Goal: Check status: Check status

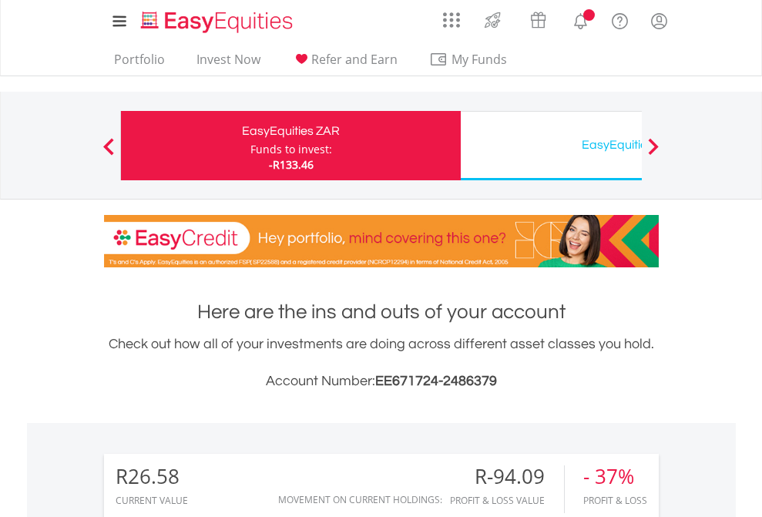
scroll to position [148, 242]
click at [250, 146] on div "Funds to invest:" at bounding box center [291, 149] width 82 height 15
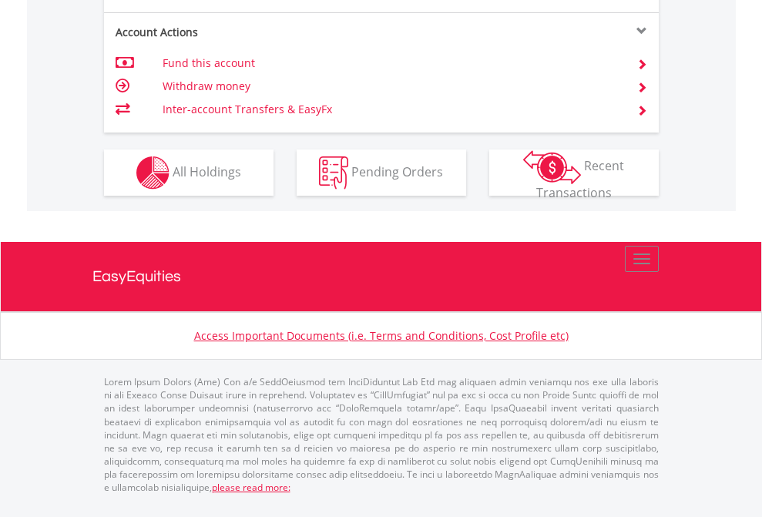
scroll to position [1508, 0]
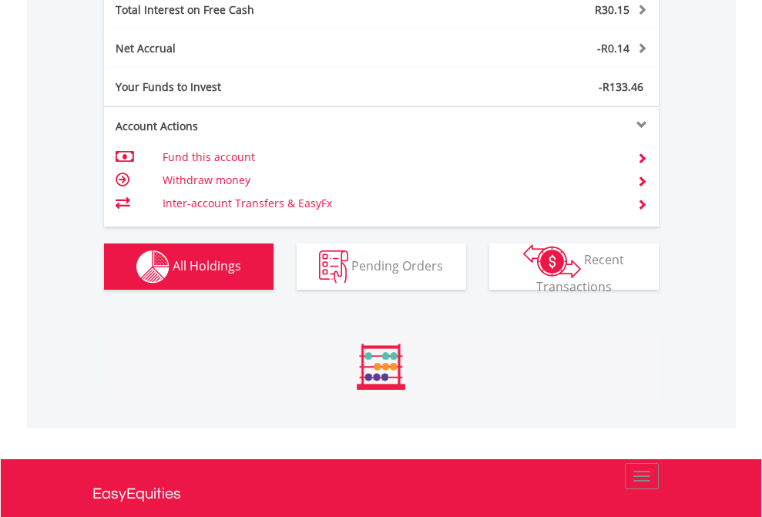
scroll to position [148, 242]
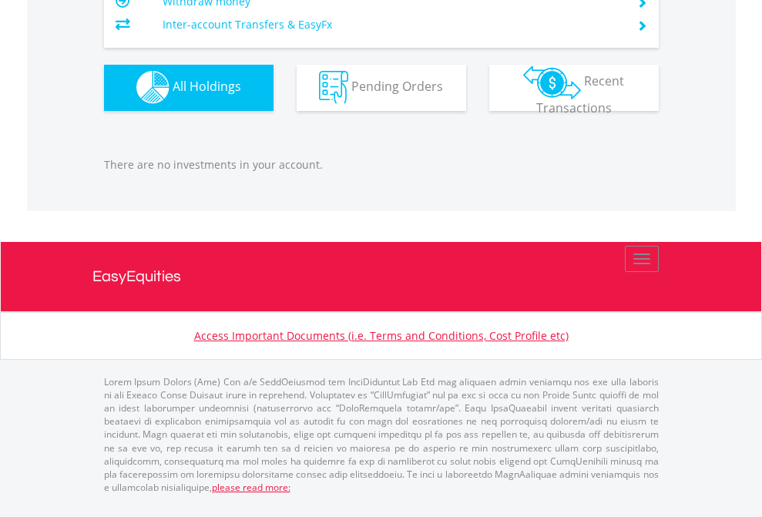
scroll to position [148, 242]
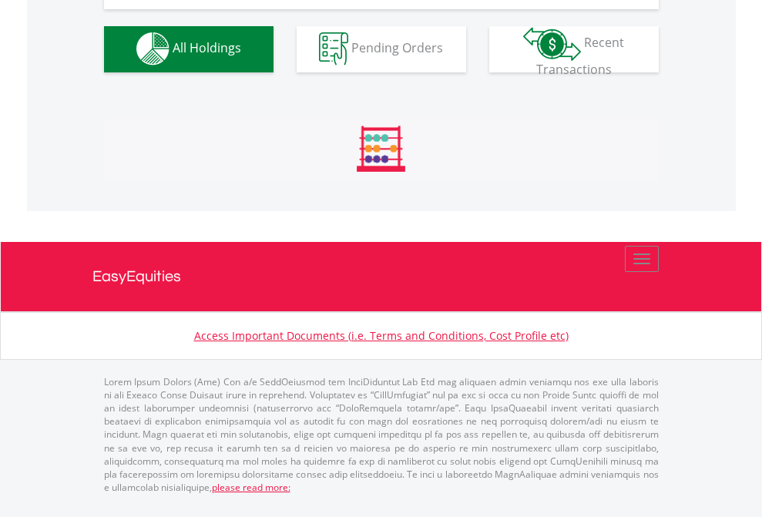
scroll to position [1526, 0]
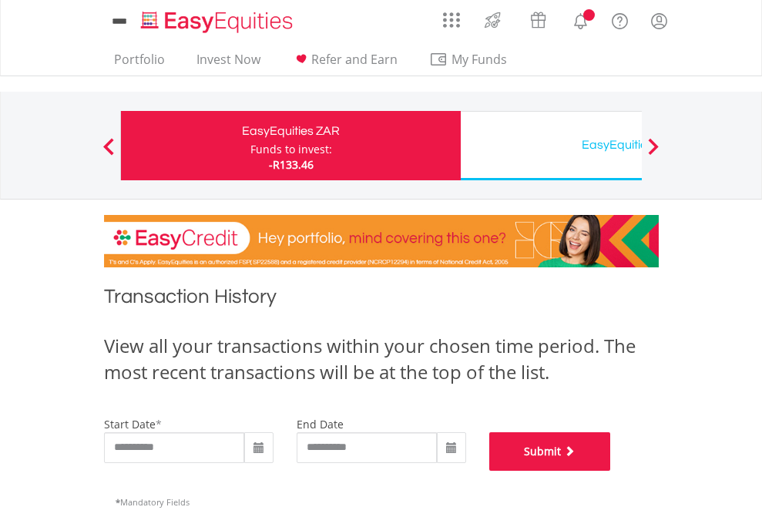
click at [611, 471] on button "Submit" at bounding box center [550, 451] width 122 height 39
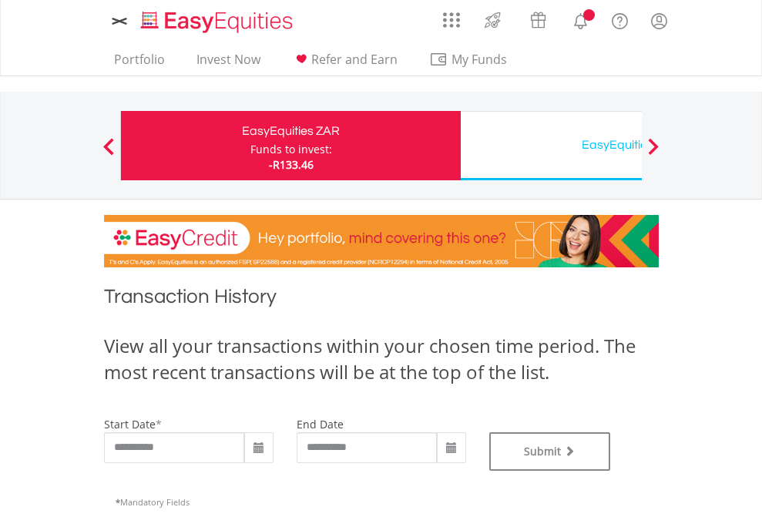
click at [551, 146] on div "EasyEquities USD" at bounding box center [630, 145] width 321 height 22
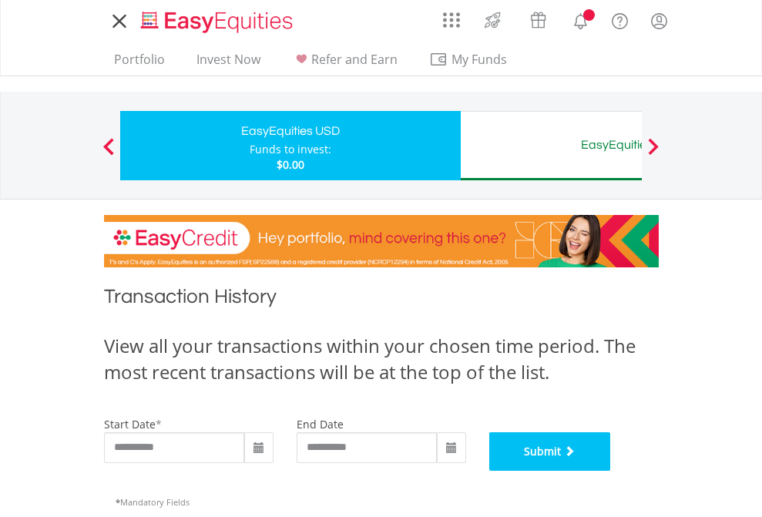
click at [611, 471] on button "Submit" at bounding box center [550, 451] width 122 height 39
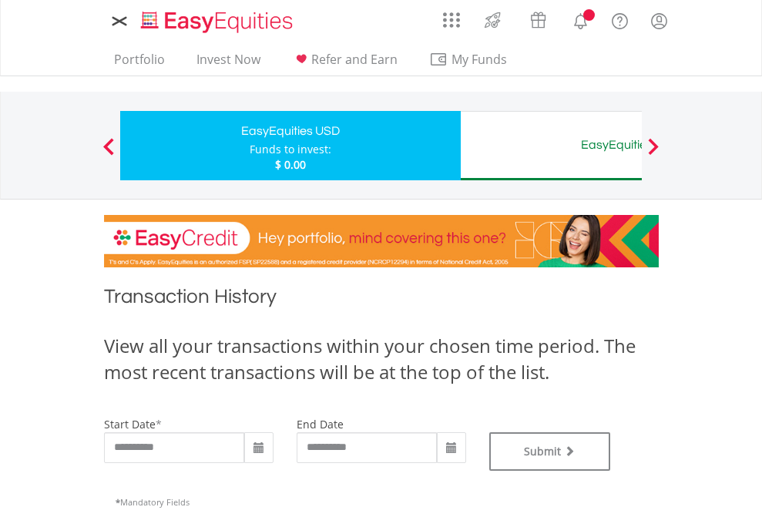
click at [551, 146] on div "EasyEquities AUD" at bounding box center [630, 145] width 321 height 22
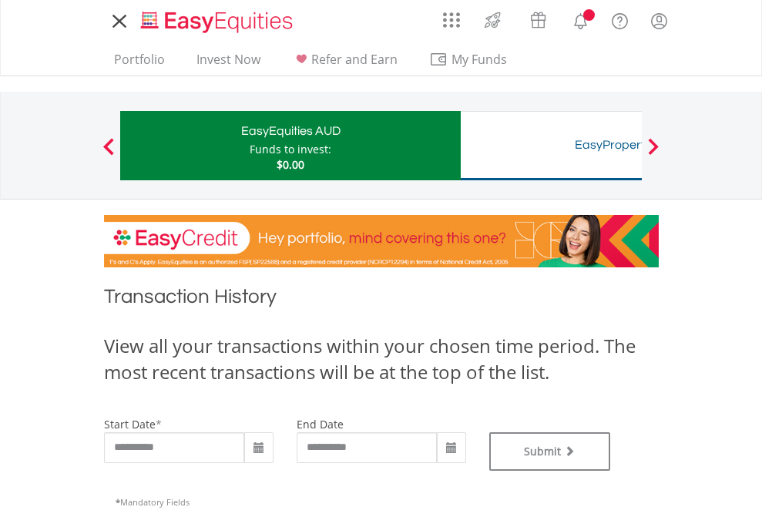
type input "**********"
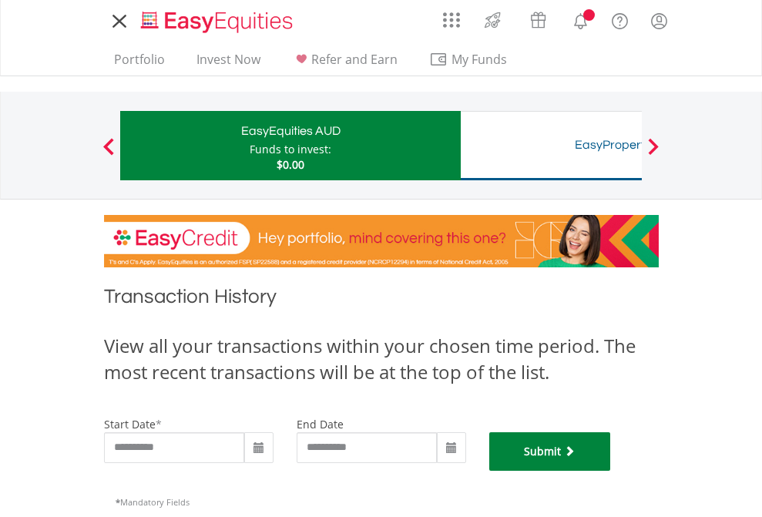
click at [611, 471] on button "Submit" at bounding box center [550, 451] width 122 height 39
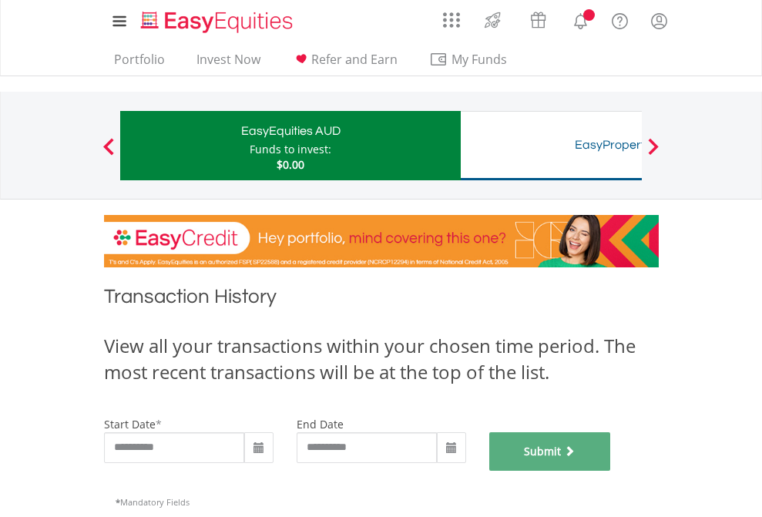
scroll to position [625, 0]
